Goal: Register for event/course

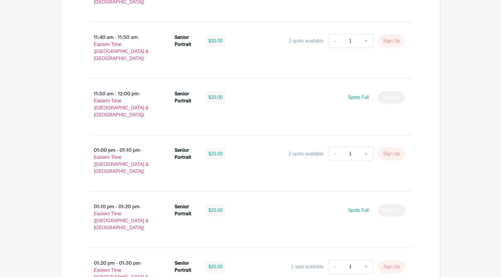
scroll to position [1643, 0]
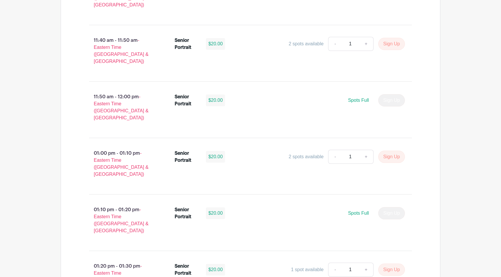
click at [75, 199] on div "01:10 pm - 01:20 pm - Eastern Time ([GEOGRAPHIC_DATA] & [GEOGRAPHIC_DATA]) Seni…" at bounding box center [250, 222] width 351 height 47
click at [387, 264] on button "Sign Up" at bounding box center [391, 270] width 27 height 12
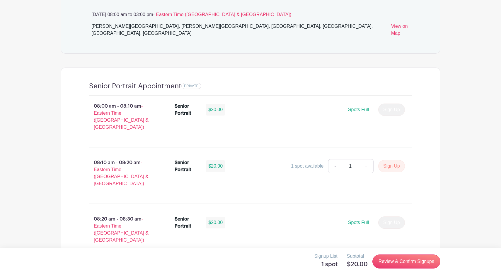
scroll to position [339, 0]
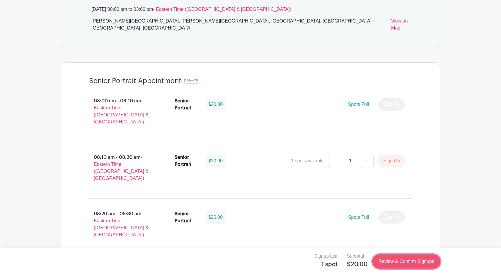
click at [395, 266] on link "Review & Confirm Signups" at bounding box center [406, 262] width 68 height 14
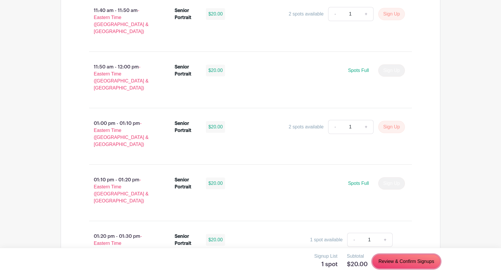
scroll to position [1711, 0]
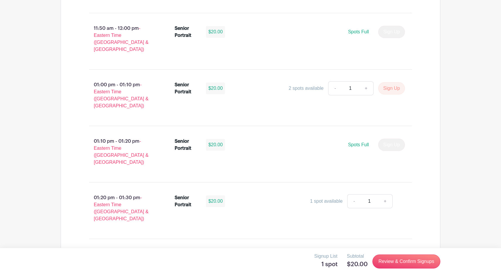
click at [295, 262] on div "Signup List 1 spot Subtotal $20.00 Review & Confirm Signups" at bounding box center [250, 262] width 379 height 18
